Goal: Check status: Check status

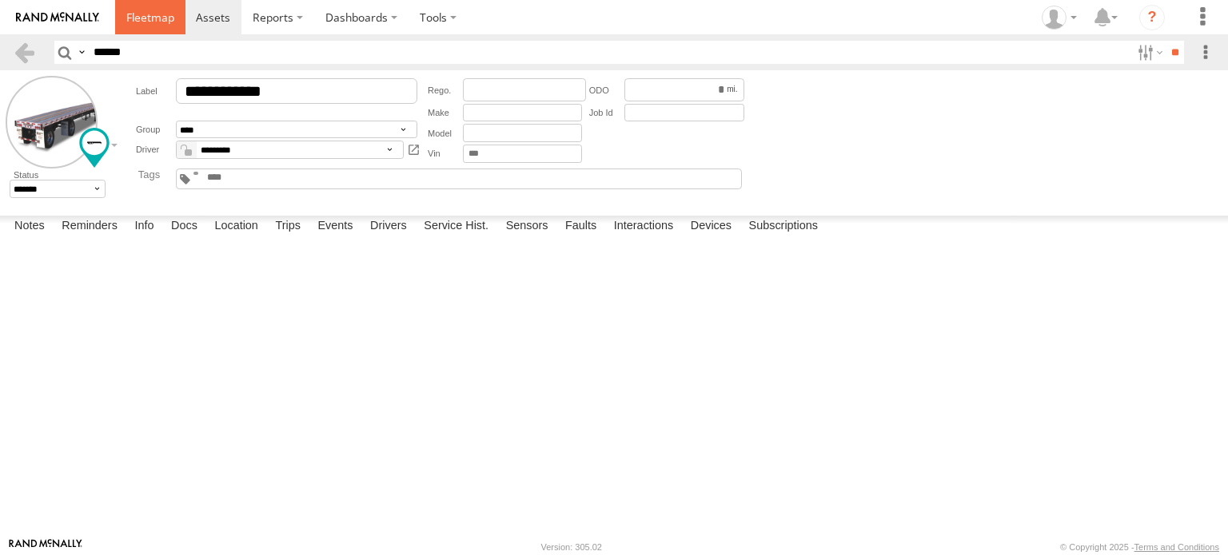
click at [134, 18] on span at bounding box center [150, 17] width 48 height 15
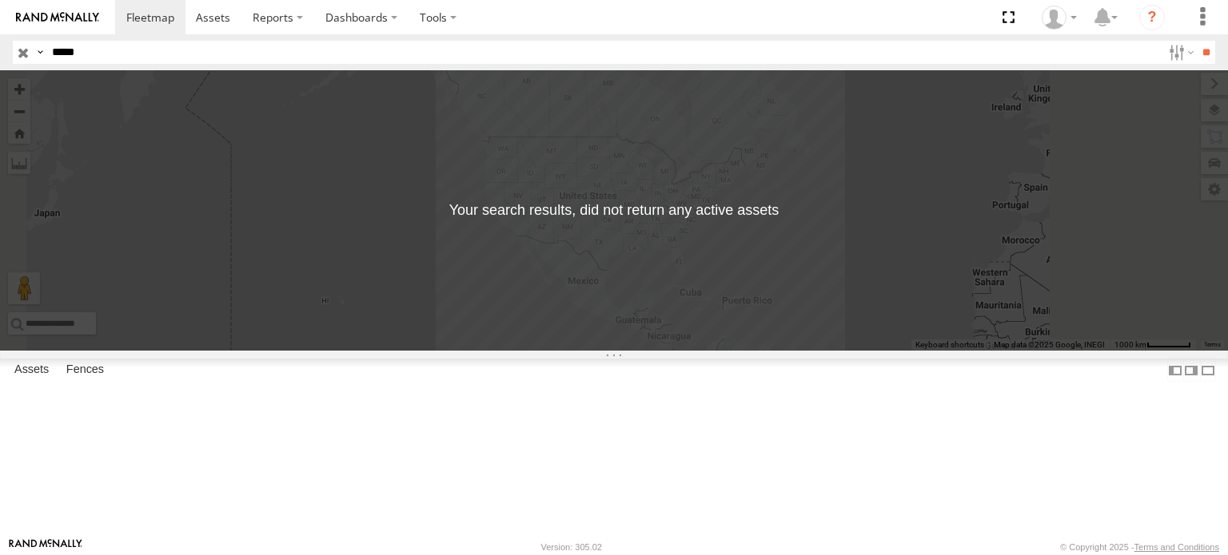
drag, startPoint x: 139, startPoint y: 50, endPoint x: -22, endPoint y: 46, distance: 160.7
click at [0, 46] on html at bounding box center [614, 277] width 1228 height 555
paste input "*"
type input "******"
click at [1196, 41] on input "**" at bounding box center [1205, 52] width 18 height 23
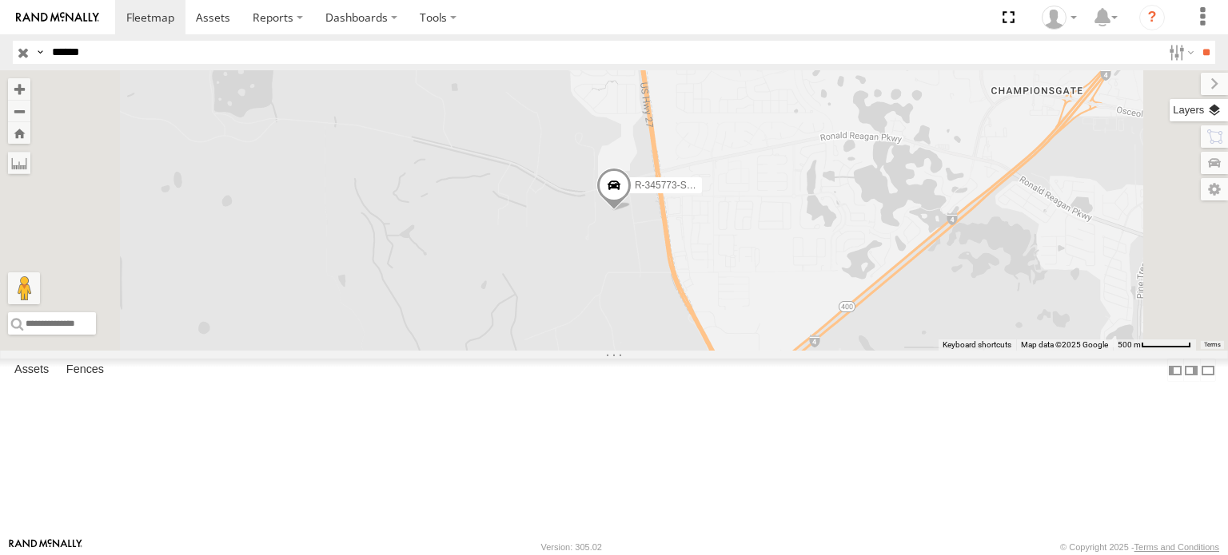
click at [1207, 105] on label at bounding box center [1198, 110] width 58 height 22
click at [0, 0] on span "Basemaps" at bounding box center [0, 0] width 0 height 0
click at [0, 0] on span "Satellite" at bounding box center [0, 0] width 0 height 0
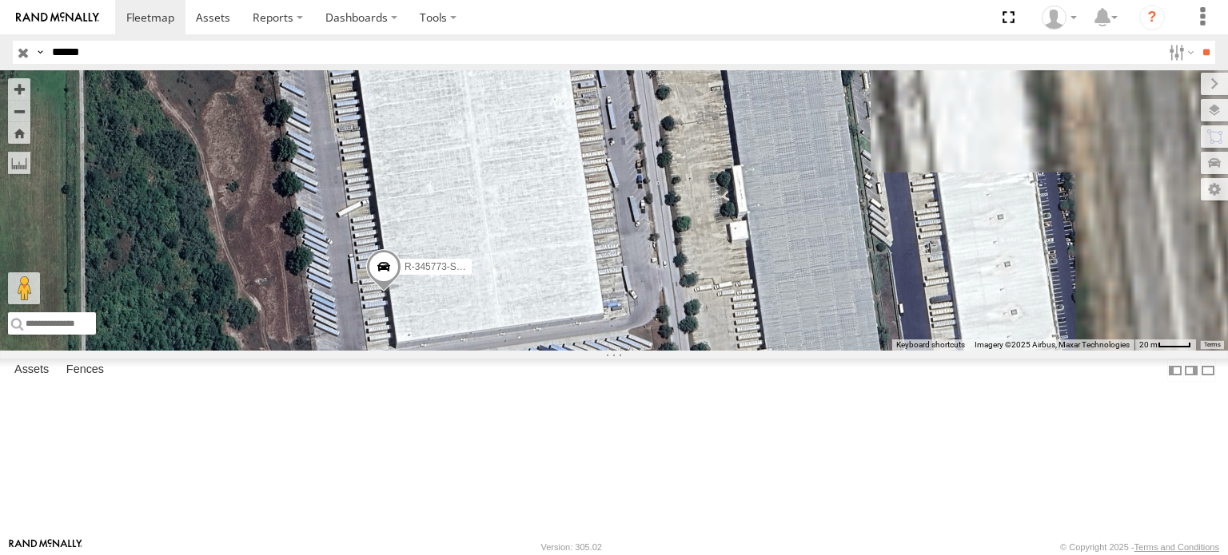
drag, startPoint x: 924, startPoint y: 233, endPoint x: 636, endPoint y: 252, distance: 288.3
click at [636, 252] on div "R-345773-Swing" at bounding box center [614, 210] width 1228 height 281
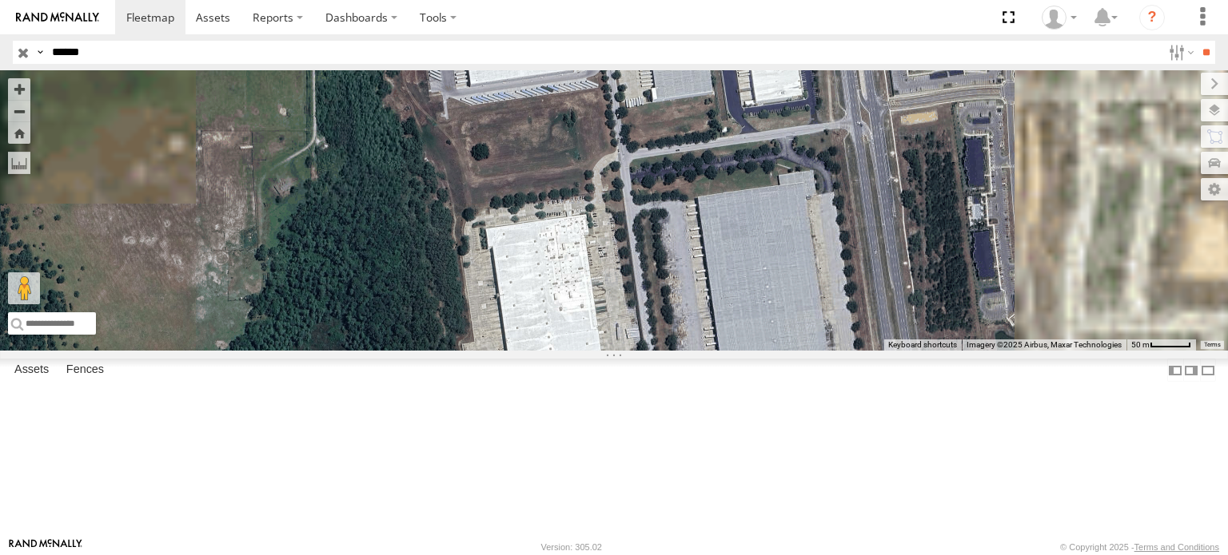
drag, startPoint x: 776, startPoint y: 229, endPoint x: 589, endPoint y: 415, distance: 263.9
click at [589, 351] on div "R-345773-Swing" at bounding box center [614, 210] width 1228 height 281
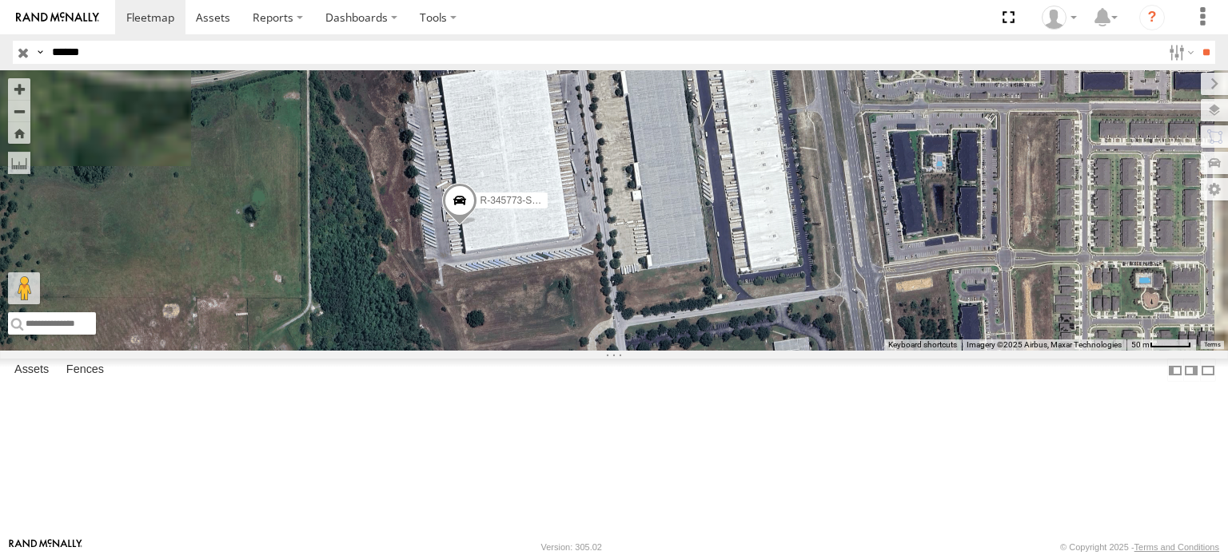
drag, startPoint x: 727, startPoint y: 223, endPoint x: 722, endPoint y: 356, distance: 132.7
click at [722, 351] on div "R-345773-Swing" at bounding box center [614, 210] width 1228 height 281
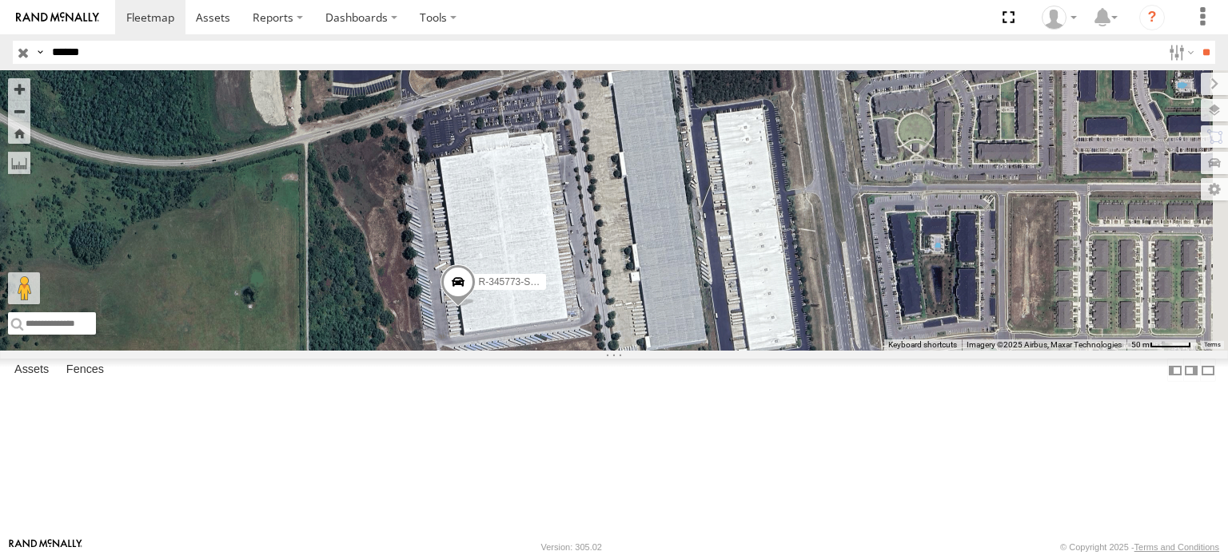
drag, startPoint x: 758, startPoint y: 253, endPoint x: 758, endPoint y: 283, distance: 29.6
click at [758, 283] on div "R-345773-Swing" at bounding box center [614, 210] width 1228 height 281
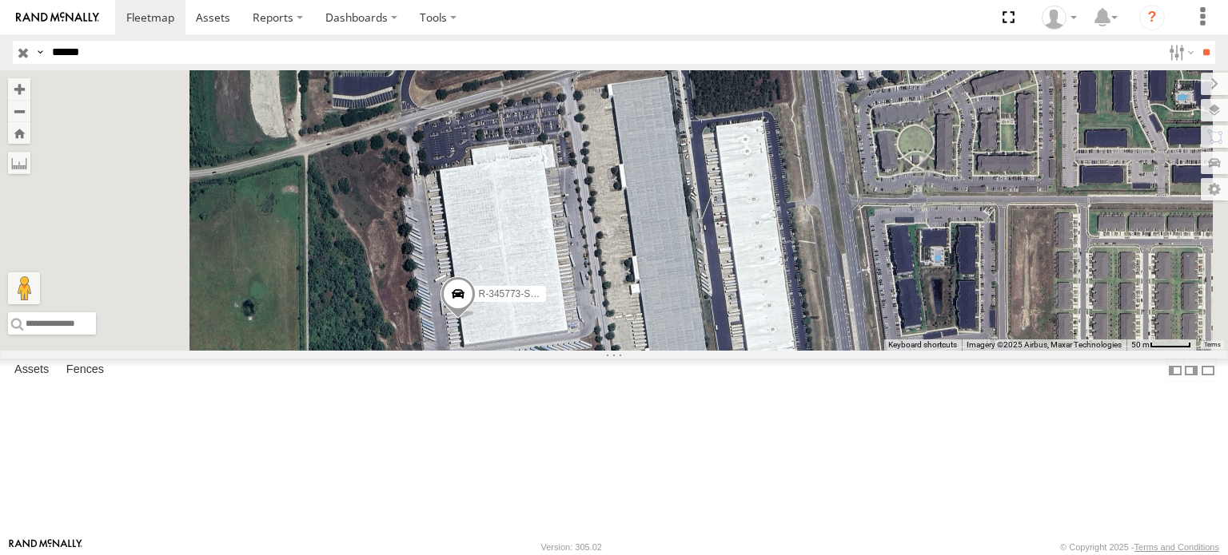
click at [0, 0] on span at bounding box center [0, 0] width 0 height 0
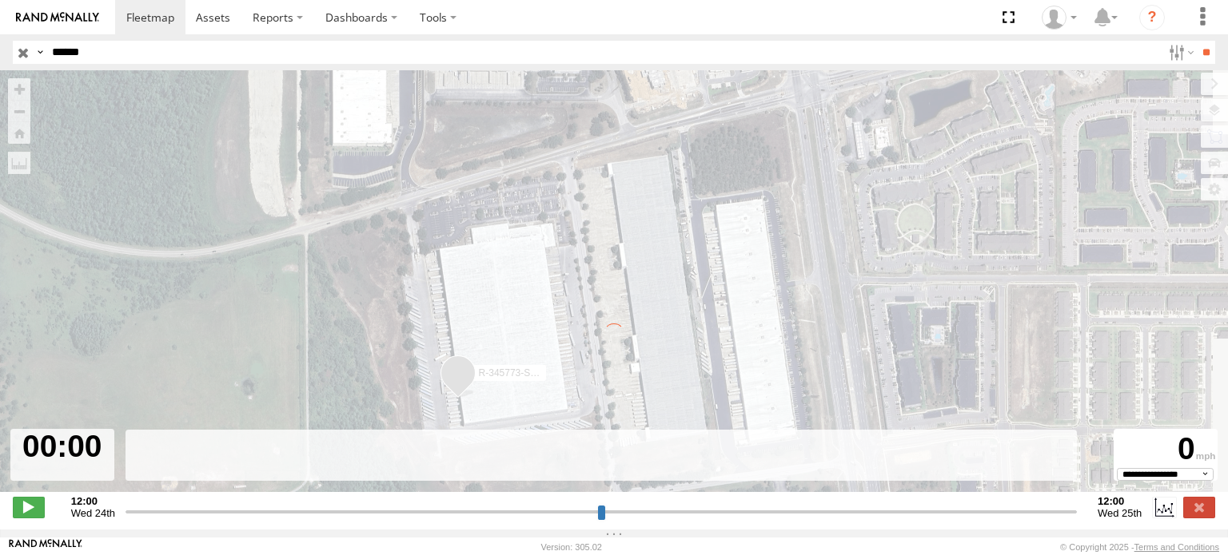
type input "**********"
